Goal: Task Accomplishment & Management: Manage account settings

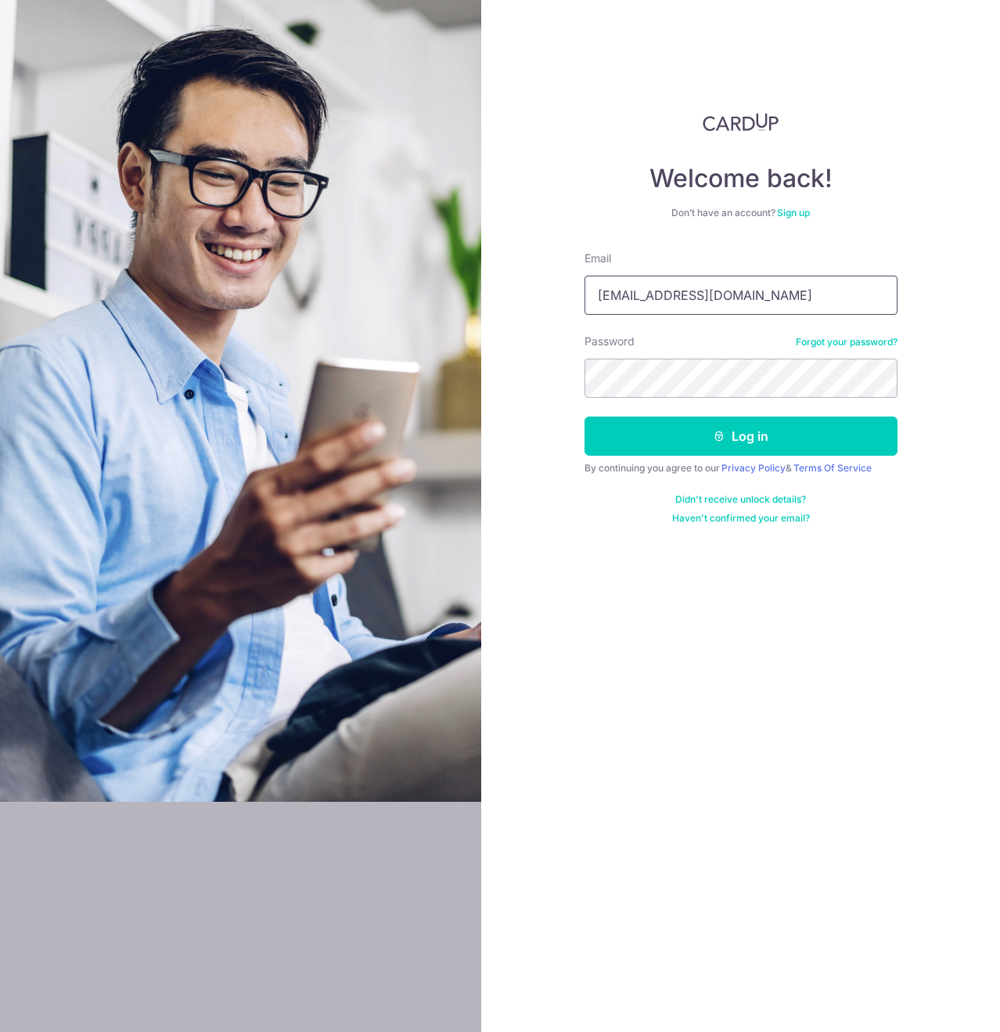
click at [750, 306] on input "[EMAIL_ADDRESS][DOMAIN_NAME]" at bounding box center [741, 295] width 313 height 39
type input "[EMAIL_ADDRESS][DOMAIN_NAME]"
click at [740, 430] on button "Log in" at bounding box center [741, 435] width 313 height 39
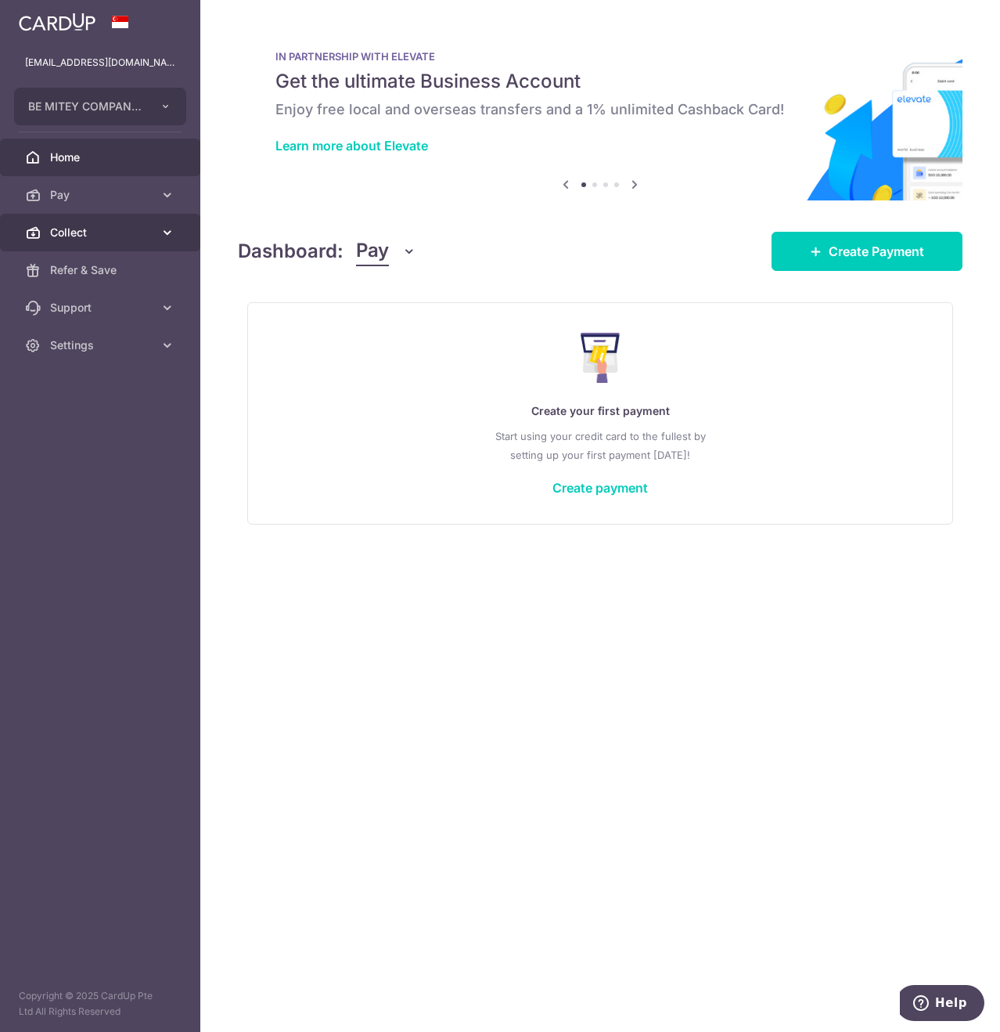
click at [84, 233] on span "Collect" at bounding box center [101, 233] width 103 height 16
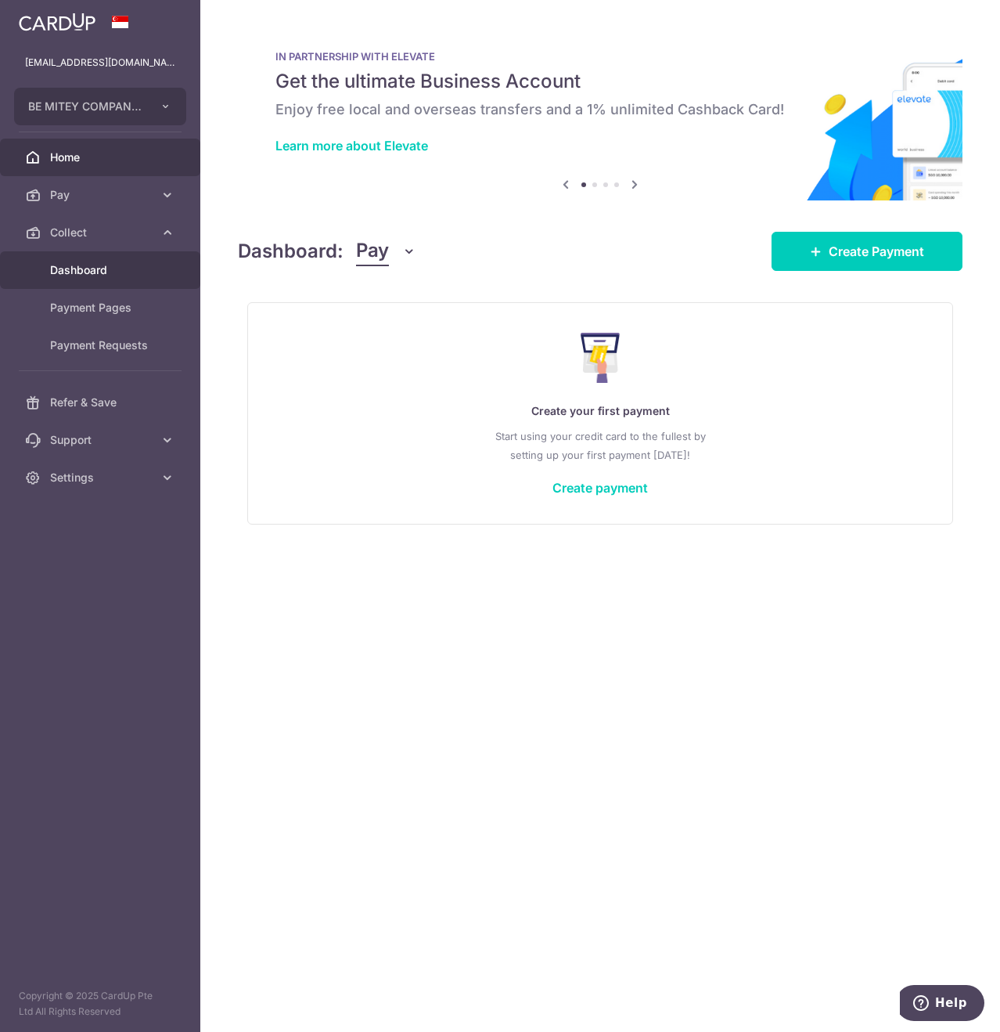
click at [92, 272] on span "Dashboard" at bounding box center [101, 270] width 103 height 16
